Goal: Navigation & Orientation: Find specific page/section

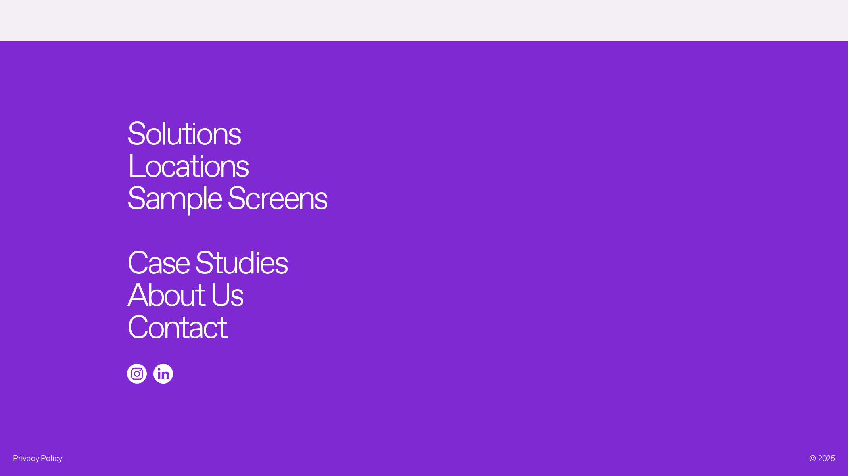
scroll to position [776, 0]
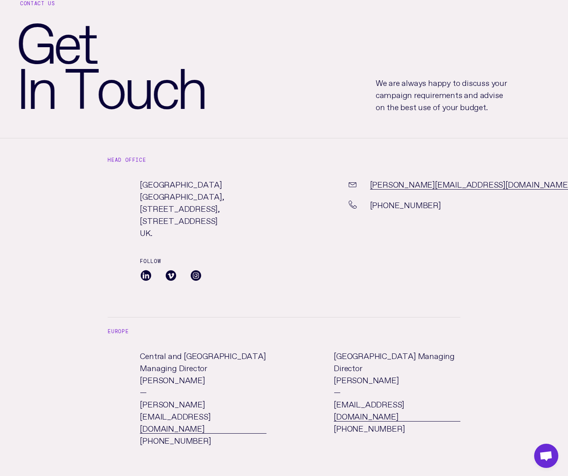
scroll to position [17, 0]
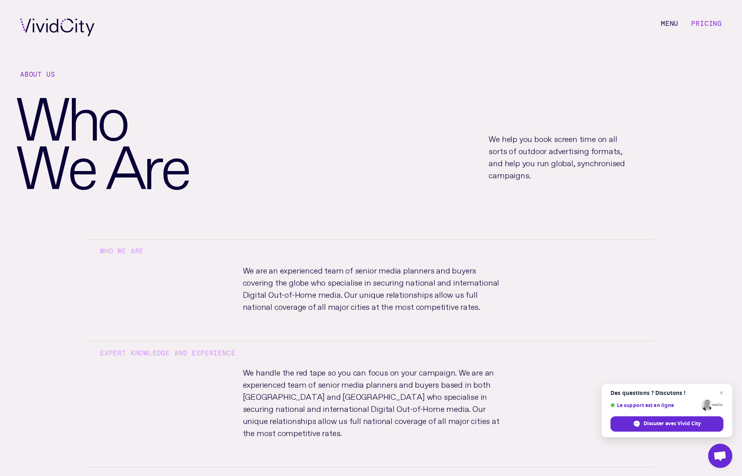
scroll to position [1, 0]
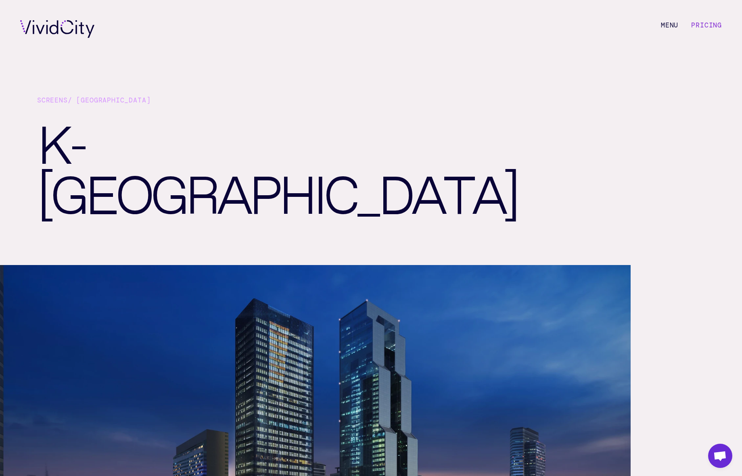
click at [57, 100] on link "Screens" at bounding box center [52, 100] width 31 height 8
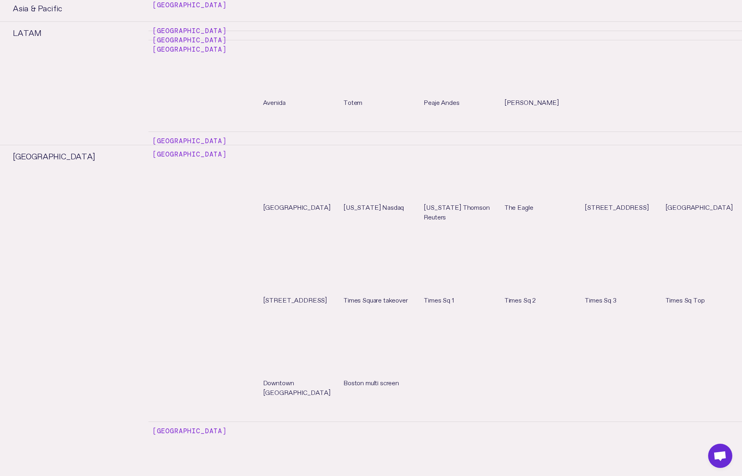
scroll to position [4065, 0]
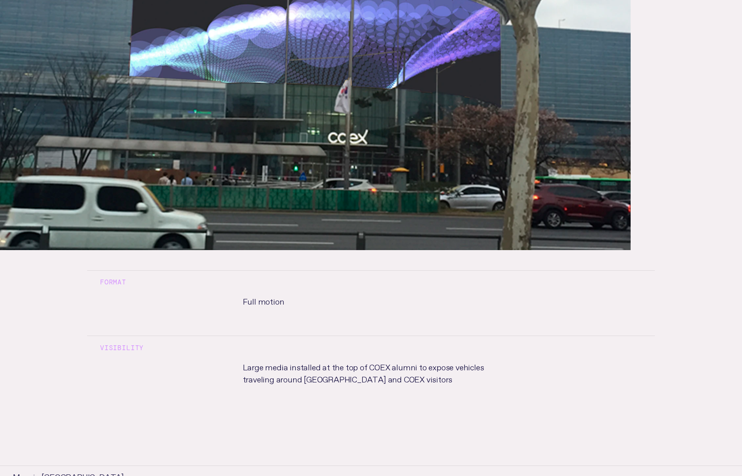
scroll to position [370, 0]
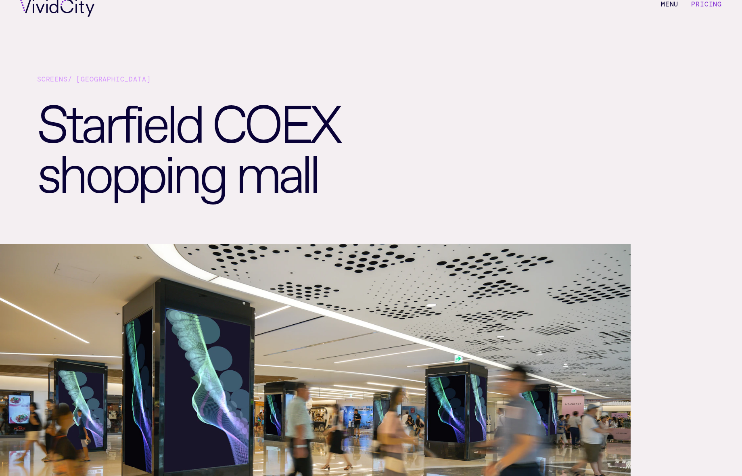
scroll to position [13, 0]
